Goal: Task Accomplishment & Management: Complete application form

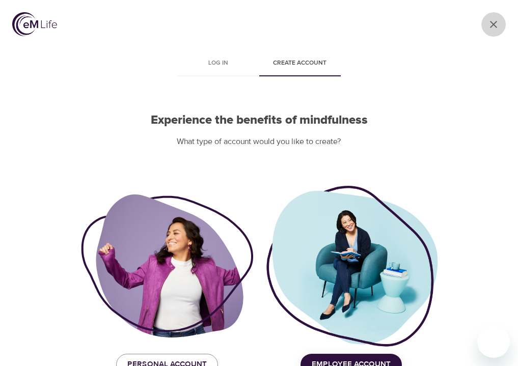
click at [495, 20] on icon "User Profile" at bounding box center [494, 24] width 12 height 12
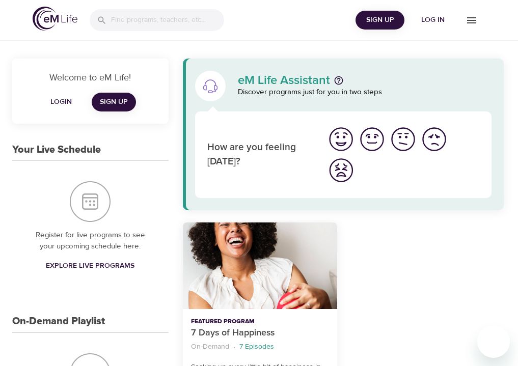
click at [430, 14] on span "Log in" at bounding box center [433, 20] width 41 height 13
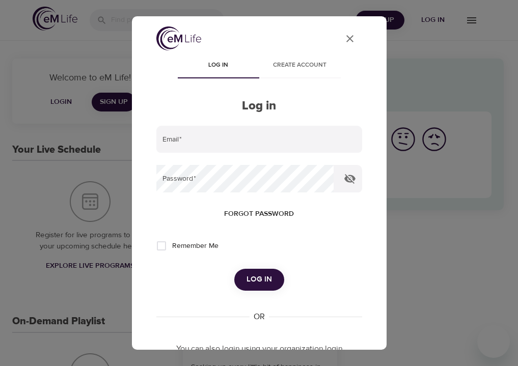
click at [293, 71] on button "Create account" at bounding box center [300, 66] width 82 height 24
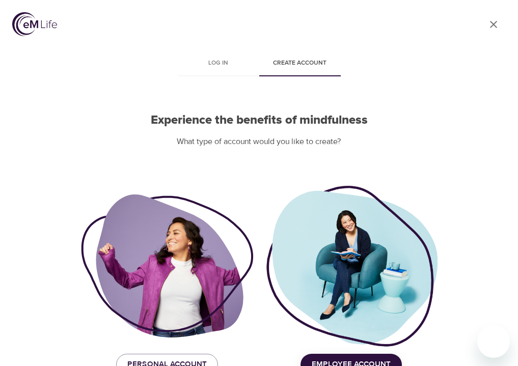
scroll to position [62, 0]
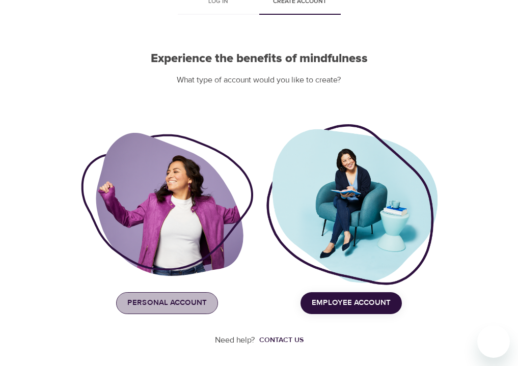
click at [183, 304] on span "Personal Account" at bounding box center [167, 303] width 80 height 13
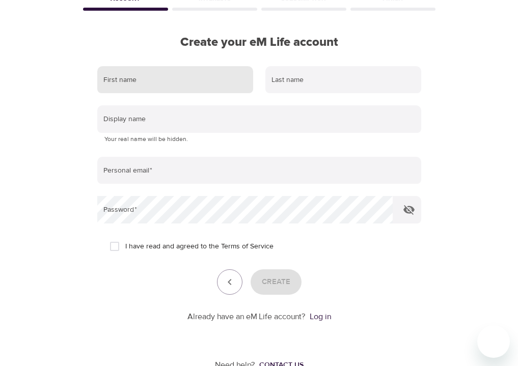
click at [160, 86] on input "text" at bounding box center [175, 80] width 156 height 28
type input "Sage"
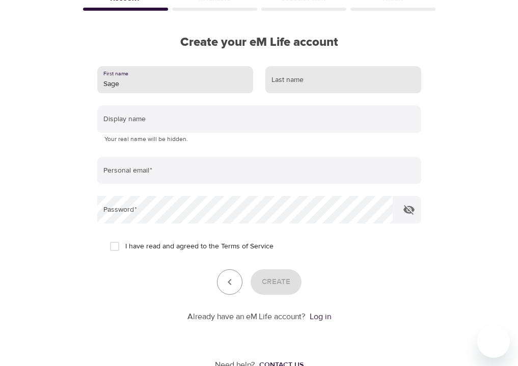
click at [295, 82] on input "text" at bounding box center [344, 80] width 156 height 28
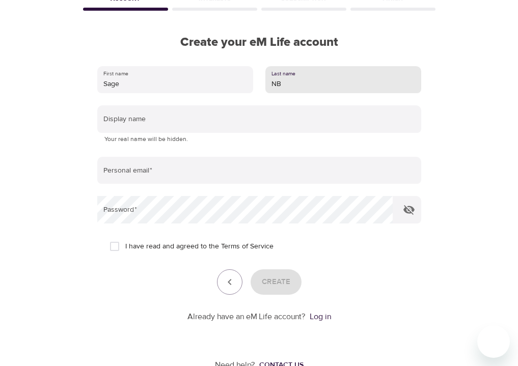
type input "N"
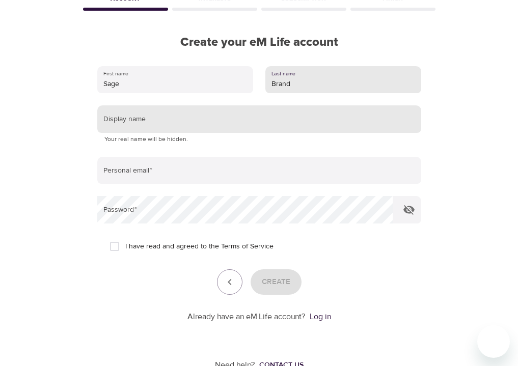
type input "Brand"
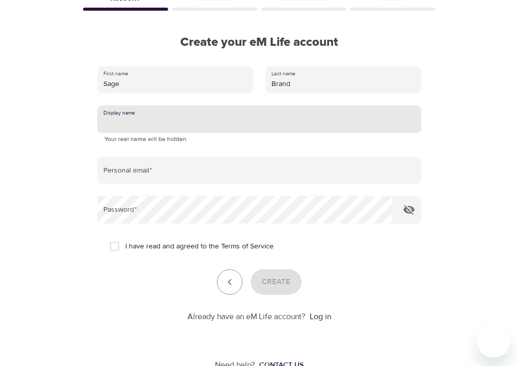
click at [189, 124] on input "text" at bounding box center [259, 120] width 324 height 28
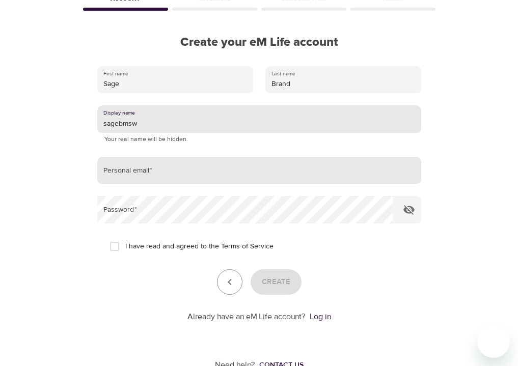
type input "sagebmsw"
click at [151, 176] on input "email" at bounding box center [259, 171] width 324 height 28
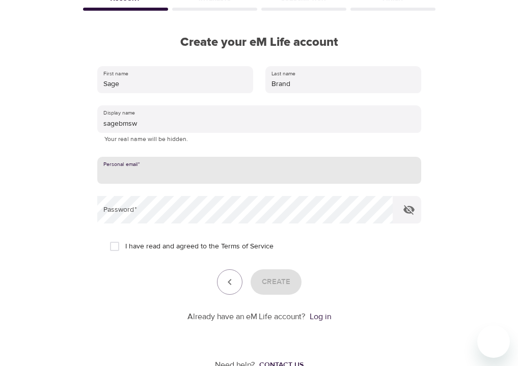
type input "[EMAIL_ADDRESS][DOMAIN_NAME]"
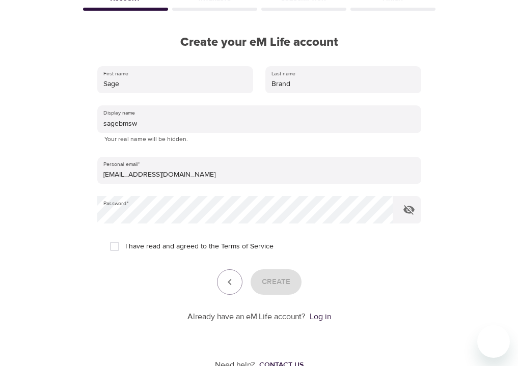
click at [191, 246] on span "I have read and agreed to the Terms of Service" at bounding box center [199, 247] width 148 height 11
click at [125, 246] on input "I have read and agreed to the Terms of Service" at bounding box center [114, 246] width 21 height 21
checkbox input "true"
click at [298, 282] on button "Create" at bounding box center [276, 282] width 51 height 25
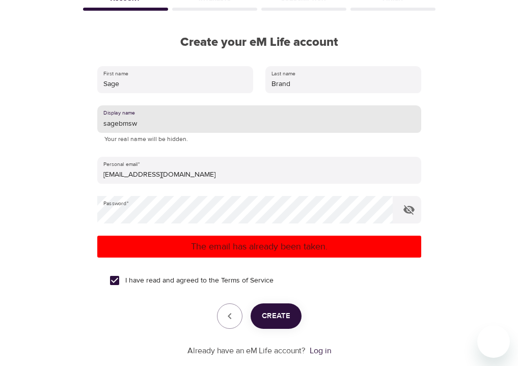
click at [174, 123] on input "sagebmsw" at bounding box center [259, 120] width 324 height 28
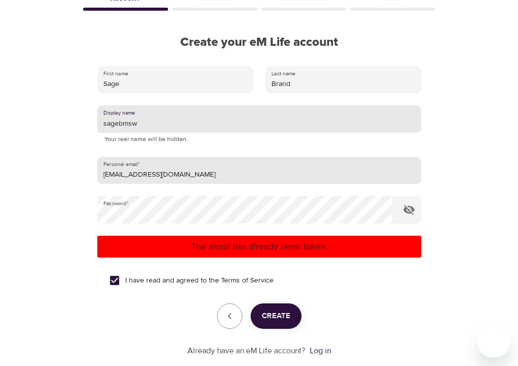
click at [169, 165] on input "[EMAIL_ADDRESS][DOMAIN_NAME]" at bounding box center [259, 171] width 324 height 28
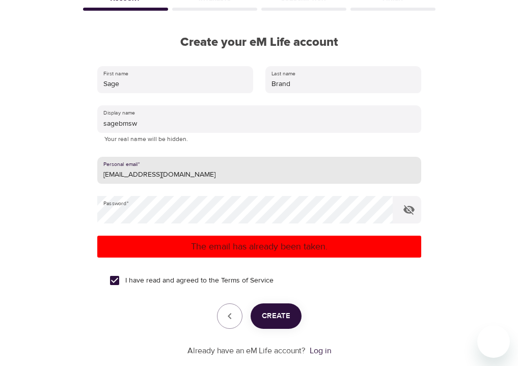
click at [169, 165] on input "[EMAIL_ADDRESS][DOMAIN_NAME]" at bounding box center [259, 171] width 324 height 28
type input "[EMAIL_ADDRESS][DOMAIN_NAME]"
click at [282, 319] on span "Create" at bounding box center [276, 316] width 29 height 13
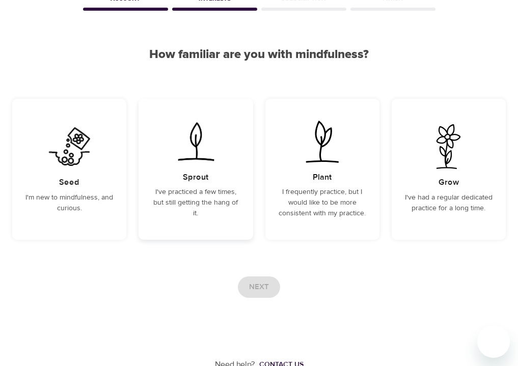
click at [193, 206] on p "I've practiced a few times, but still getting the hang of it." at bounding box center [196, 203] width 90 height 32
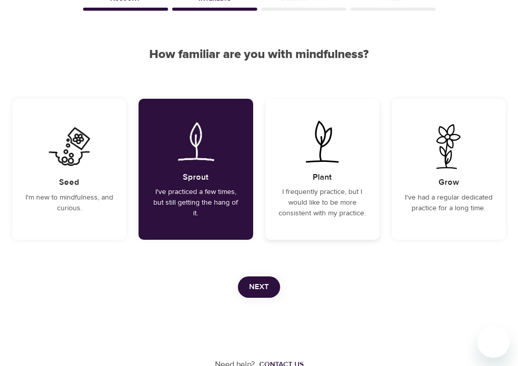
click at [326, 177] on h5 "Plant" at bounding box center [322, 177] width 19 height 11
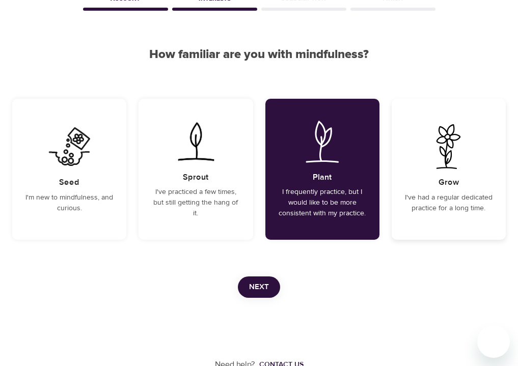
click at [438, 169] on img at bounding box center [448, 146] width 51 height 45
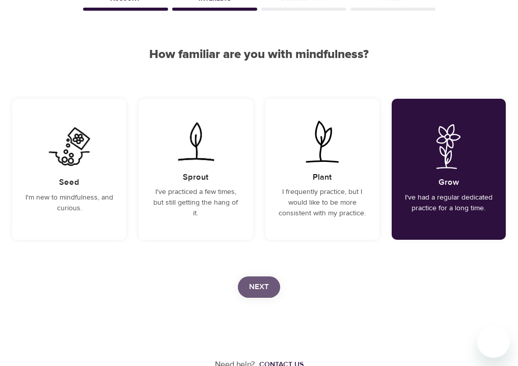
click at [271, 289] on button "Next" at bounding box center [259, 287] width 42 height 21
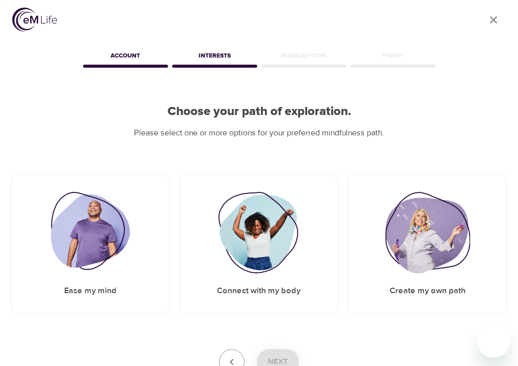
scroll to position [62, 0]
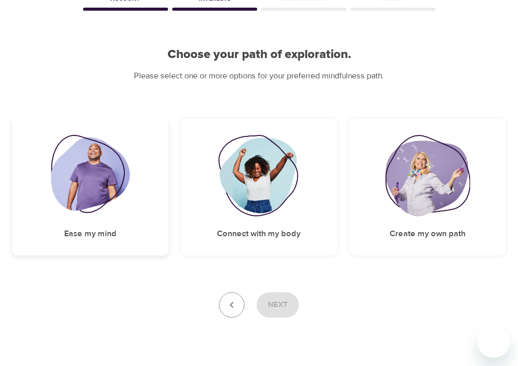
click at [123, 216] on img at bounding box center [90, 176] width 79 height 82
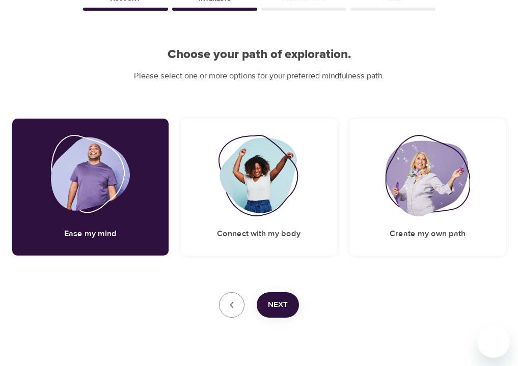
click at [278, 293] on button "Next" at bounding box center [278, 305] width 42 height 25
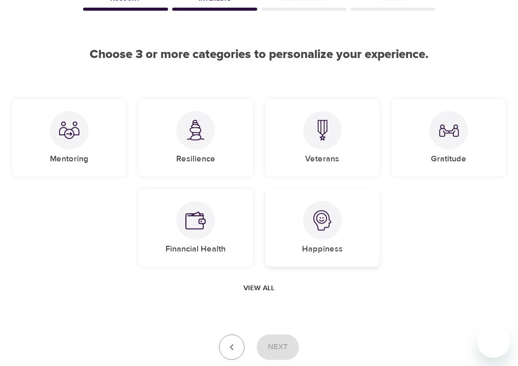
click at [316, 205] on div at bounding box center [322, 220] width 39 height 39
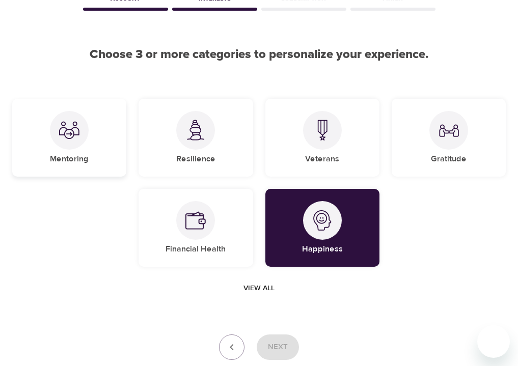
click at [90, 157] on div "Mentoring" at bounding box center [69, 138] width 114 height 78
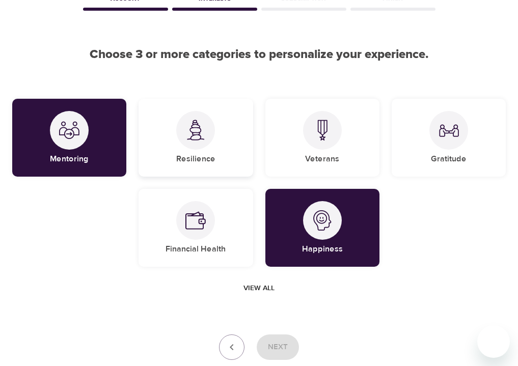
click at [176, 151] on div "Resilience" at bounding box center [196, 138] width 114 height 78
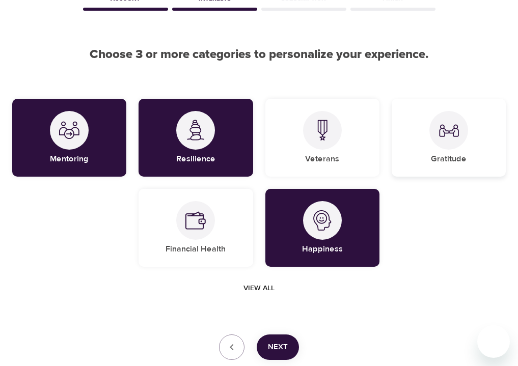
click at [414, 147] on div "Gratitude" at bounding box center [449, 138] width 114 height 78
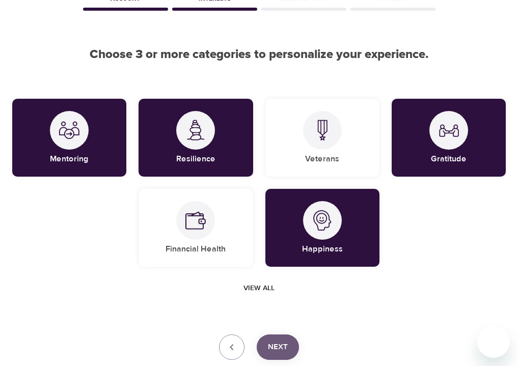
click at [287, 338] on button "Next" at bounding box center [278, 347] width 42 height 25
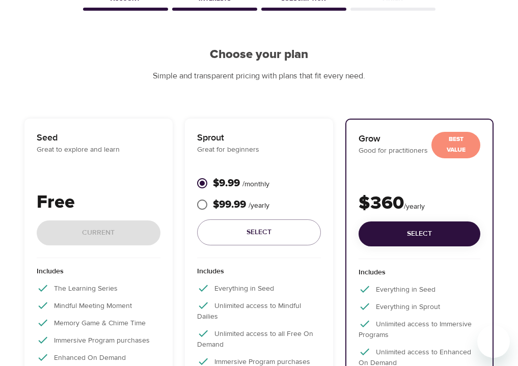
click at [90, 231] on div "Free Current" at bounding box center [99, 223] width 124 height 69
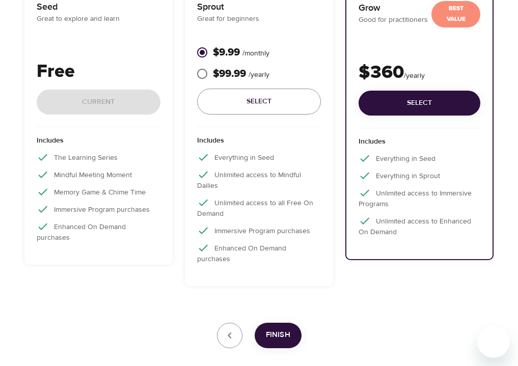
scroll to position [237, 0]
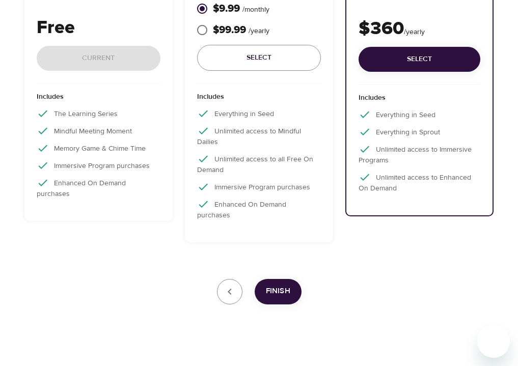
click at [279, 279] on button "Finish" at bounding box center [278, 291] width 47 height 25
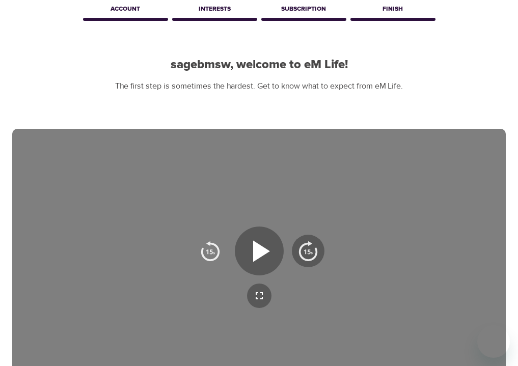
scroll to position [0, 0]
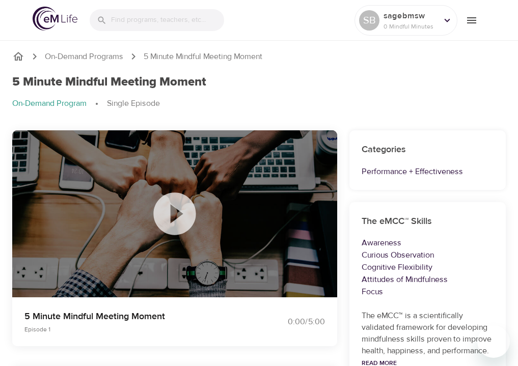
click at [180, 204] on icon at bounding box center [174, 214] width 42 height 42
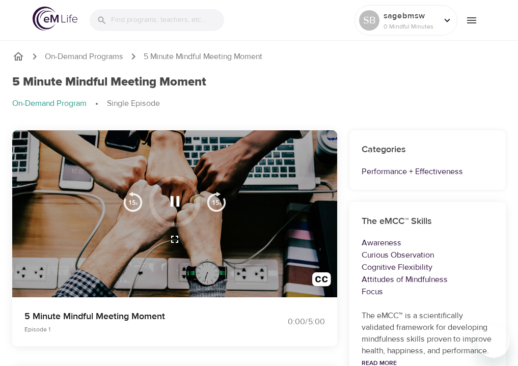
click at [180, 204] on icon "button" at bounding box center [175, 202] width 18 height 18
